Goal: Find specific page/section: Find specific page/section

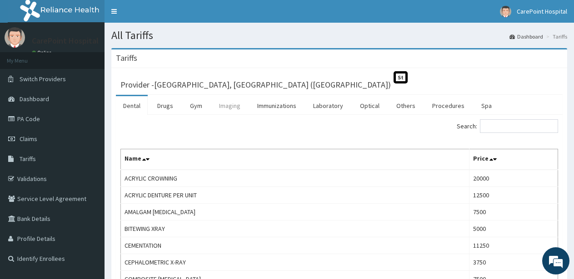
click at [223, 109] on link "Imaging" at bounding box center [230, 105] width 36 height 19
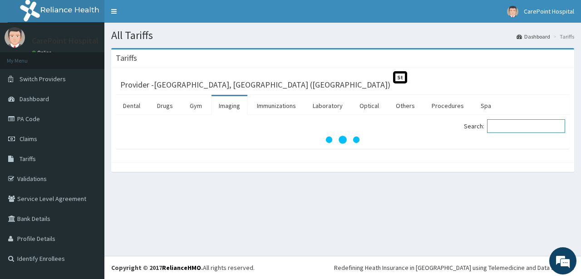
click at [503, 129] on input "Search:" at bounding box center [526, 126] width 78 height 14
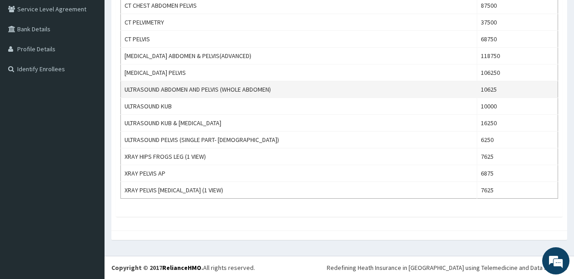
scroll to position [144, 0]
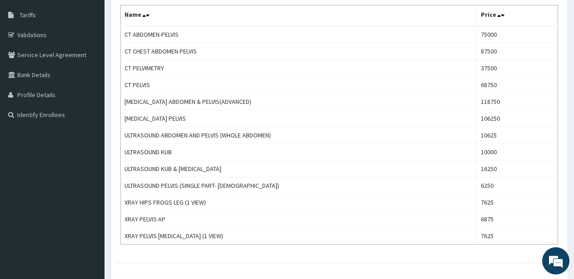
type input "PELVI"
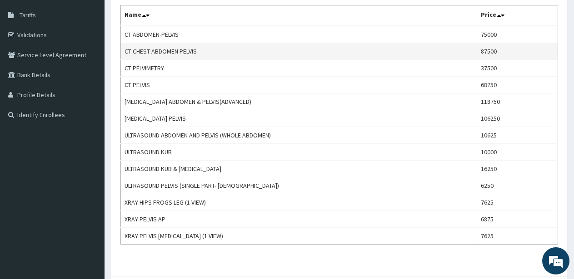
scroll to position [0, 0]
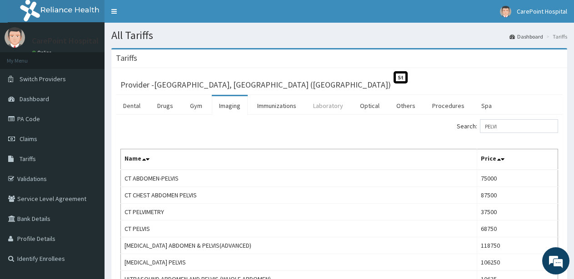
click at [326, 109] on link "Laboratory" at bounding box center [328, 105] width 45 height 19
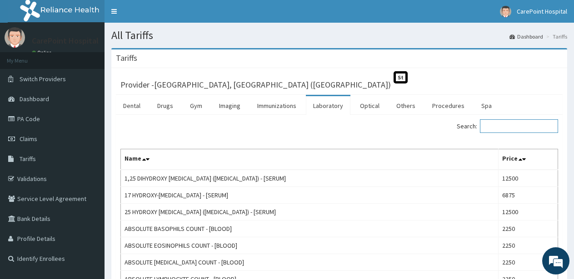
click at [501, 129] on input "Search:" at bounding box center [519, 126] width 78 height 14
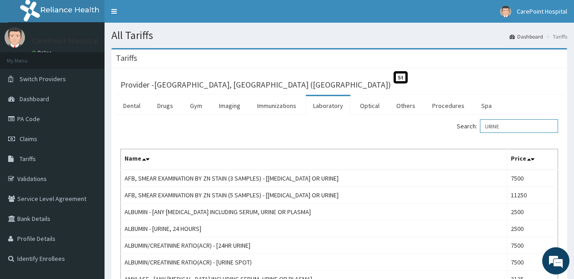
type input "URINE"
click at [220, 108] on link "Imaging" at bounding box center [230, 105] width 36 height 19
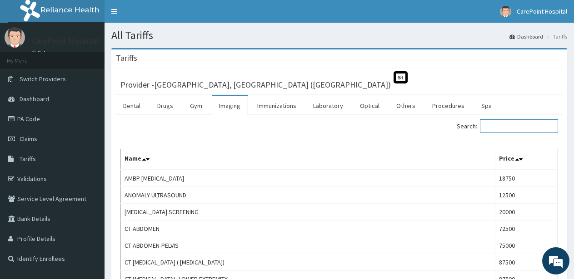
click at [488, 124] on input "Search:" at bounding box center [519, 126] width 78 height 14
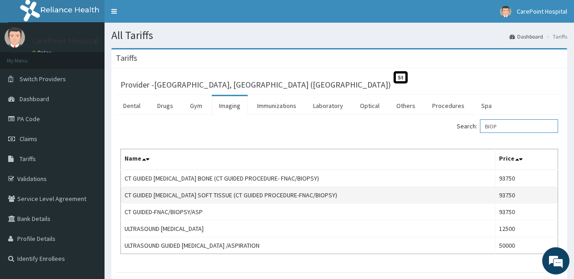
scroll to position [56, 0]
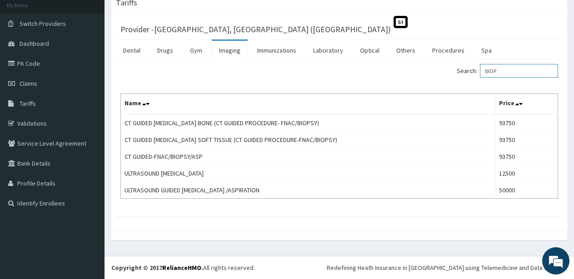
type input "BIOP"
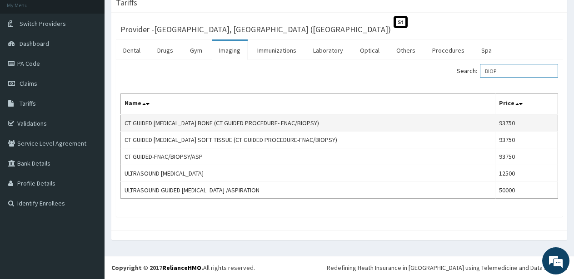
scroll to position [0, 0]
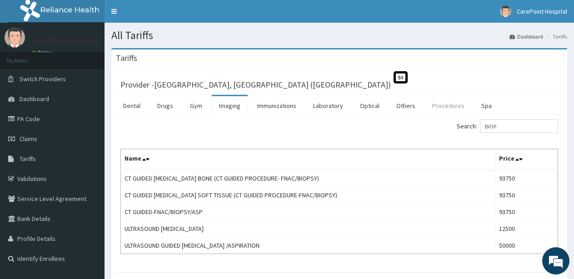
click at [440, 109] on link "Procedures" at bounding box center [448, 105] width 47 height 19
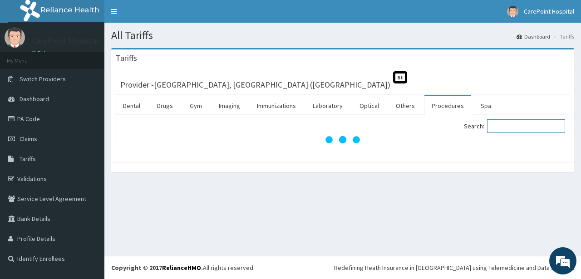
click at [526, 131] on input "Search:" at bounding box center [526, 126] width 78 height 14
click at [507, 130] on input "Search:" at bounding box center [526, 126] width 78 height 14
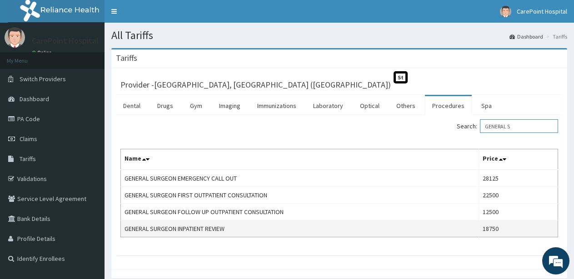
scroll to position [39, 0]
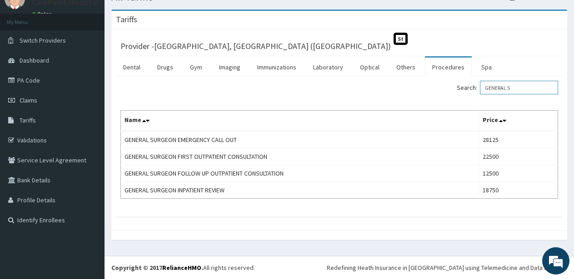
type input "GENERAL S"
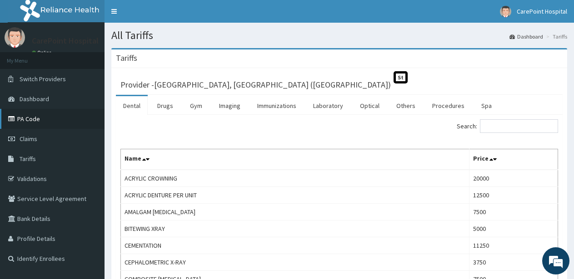
click at [39, 120] on link "PA Code" at bounding box center [52, 119] width 104 height 20
